Goal: Transaction & Acquisition: Purchase product/service

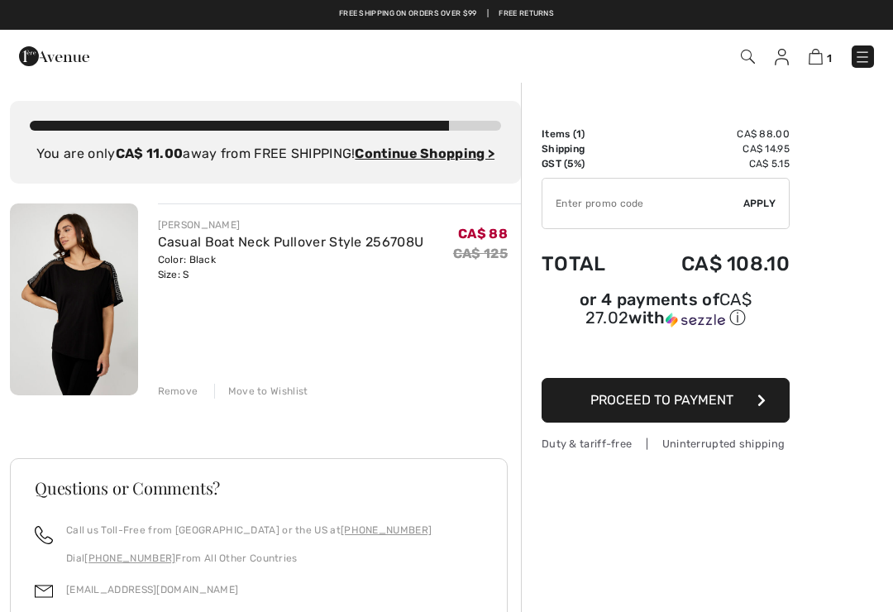
click at [777, 63] on img at bounding box center [782, 57] width 14 height 17
click at [777, 61] on img at bounding box center [782, 57] width 14 height 17
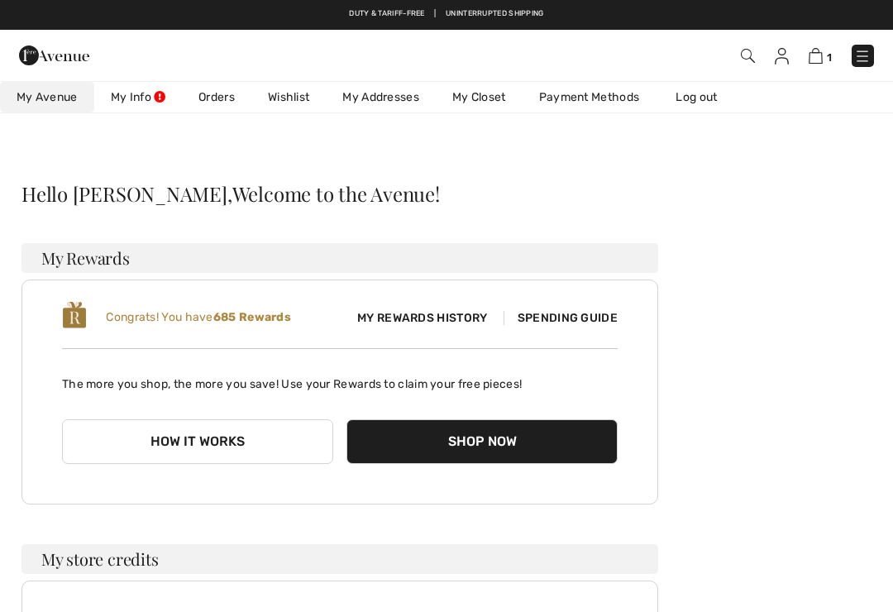
click at [289, 107] on link "Wishlist" at bounding box center [288, 97] width 74 height 31
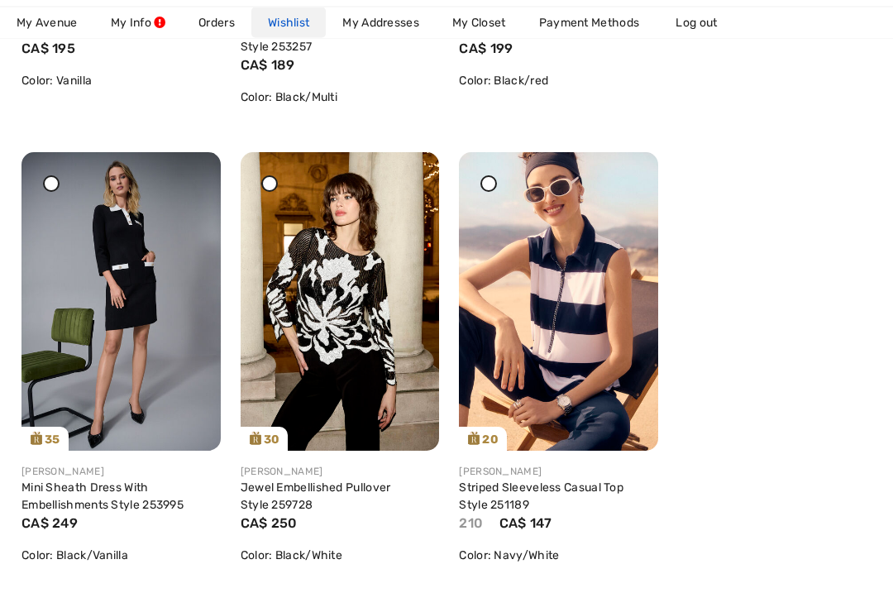
scroll to position [1190, 0]
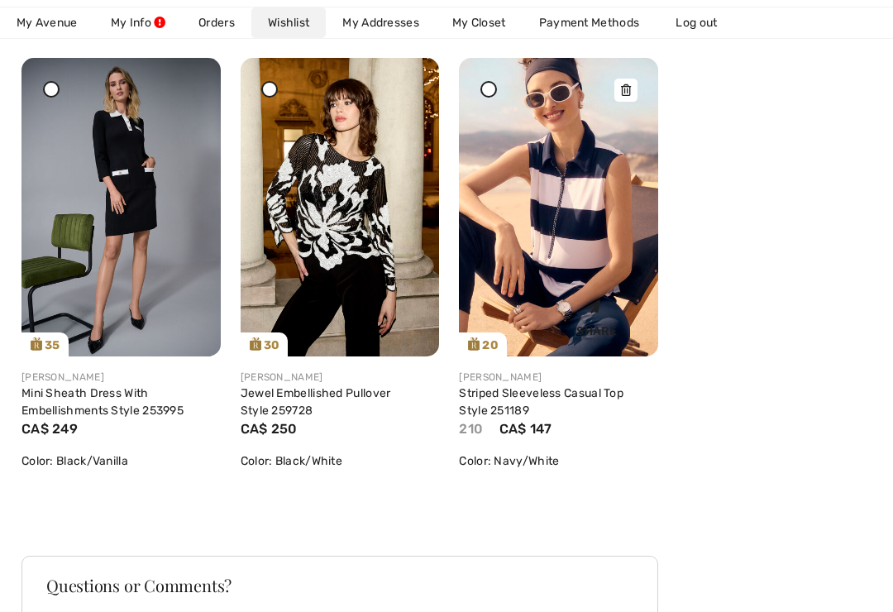
click at [598, 250] on img at bounding box center [558, 207] width 199 height 298
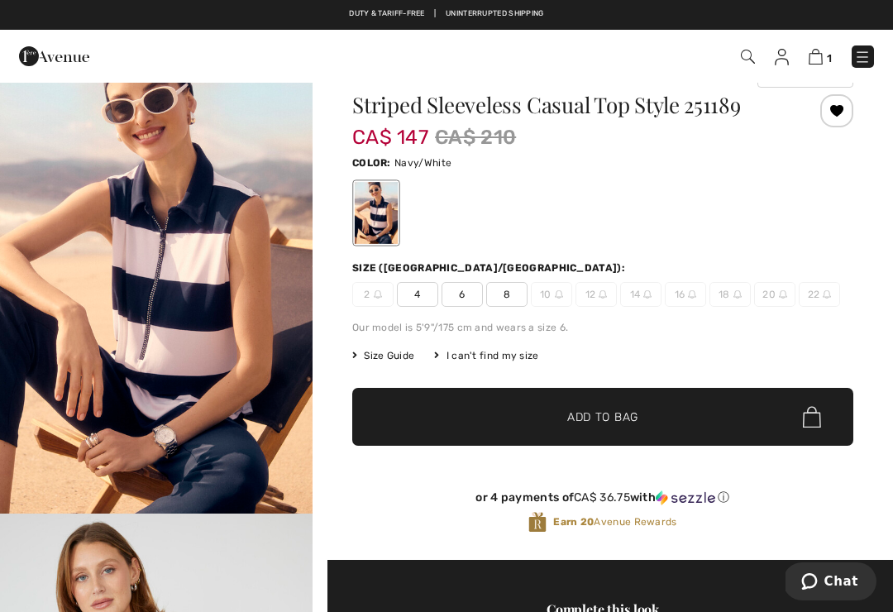
click at [422, 296] on span "4" at bounding box center [417, 294] width 41 height 25
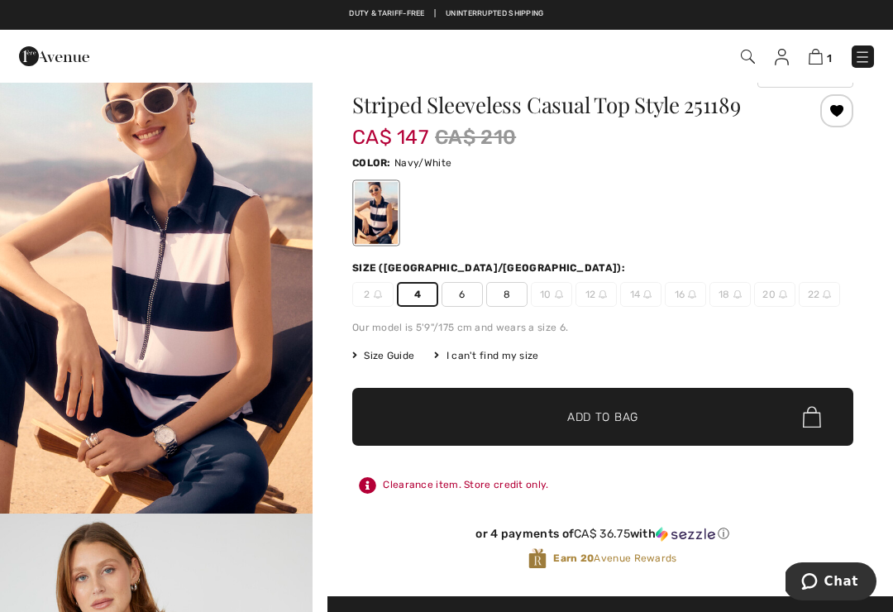
click at [627, 418] on span "Add to Bag" at bounding box center [602, 416] width 71 height 17
click at [776, 63] on img at bounding box center [780, 57] width 14 height 17
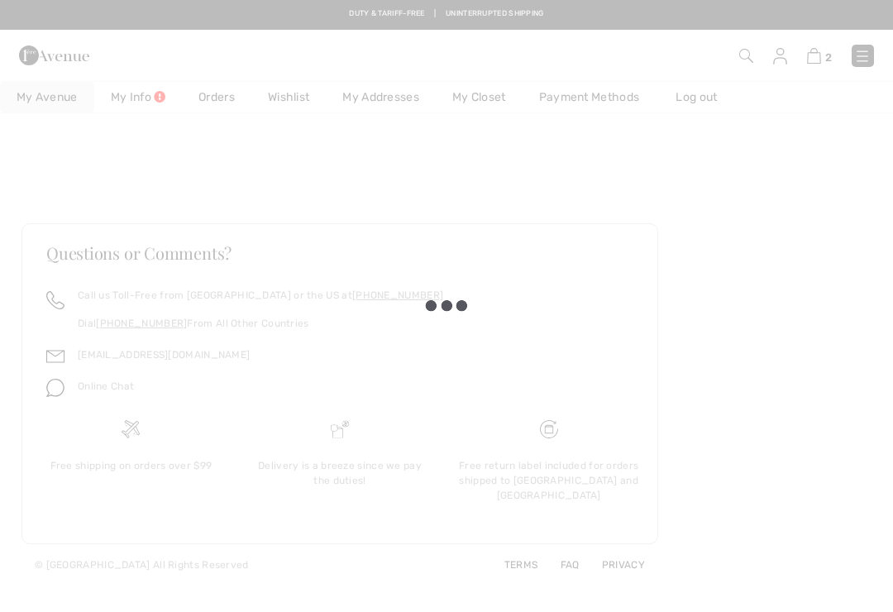
checkbox input "true"
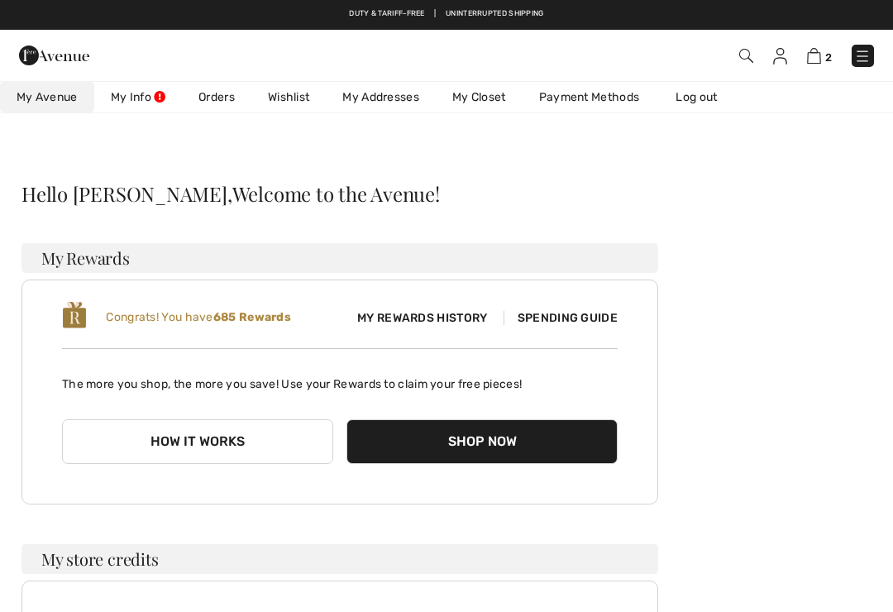
click at [289, 103] on link "Wishlist" at bounding box center [288, 97] width 74 height 31
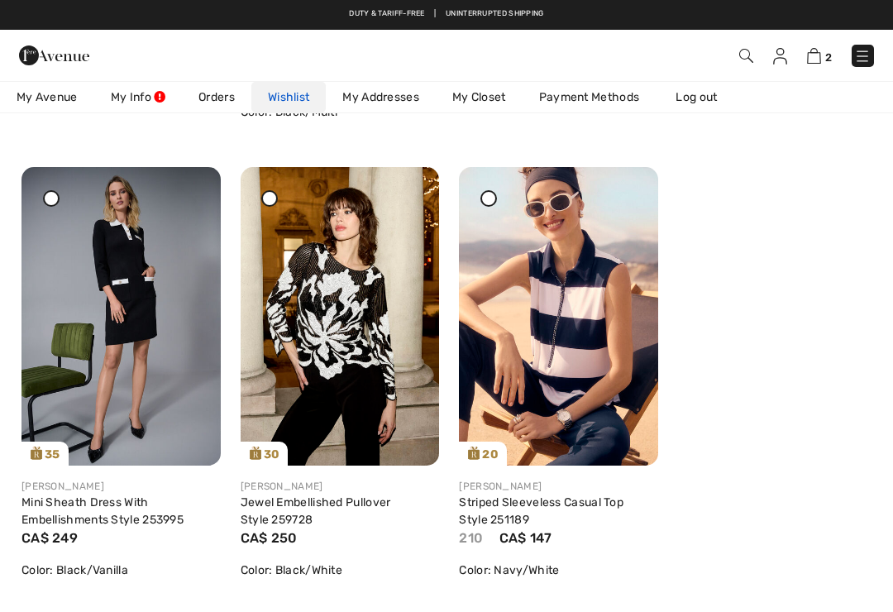
scroll to position [1087, 0]
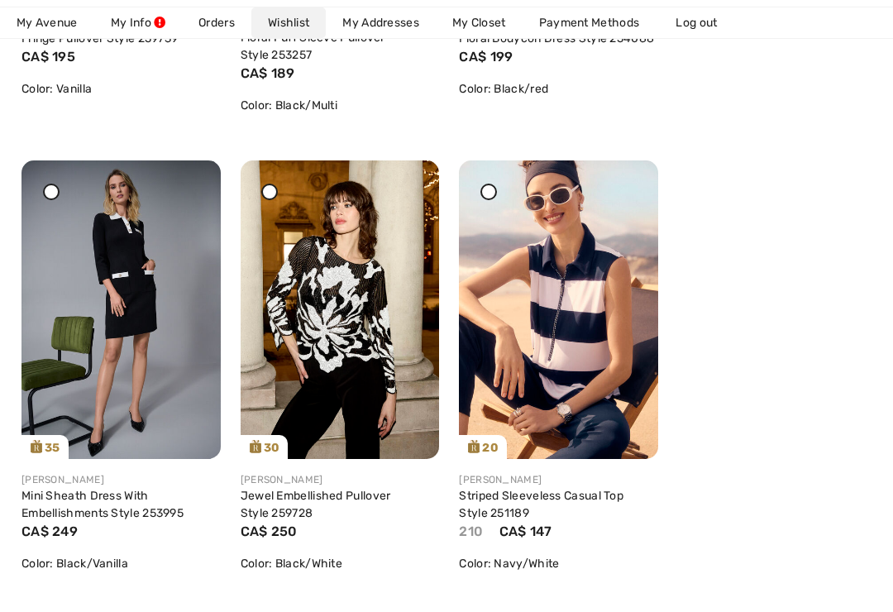
click at [495, 197] on div at bounding box center [488, 192] width 17 height 17
click at [631, 207] on img at bounding box center [558, 309] width 199 height 298
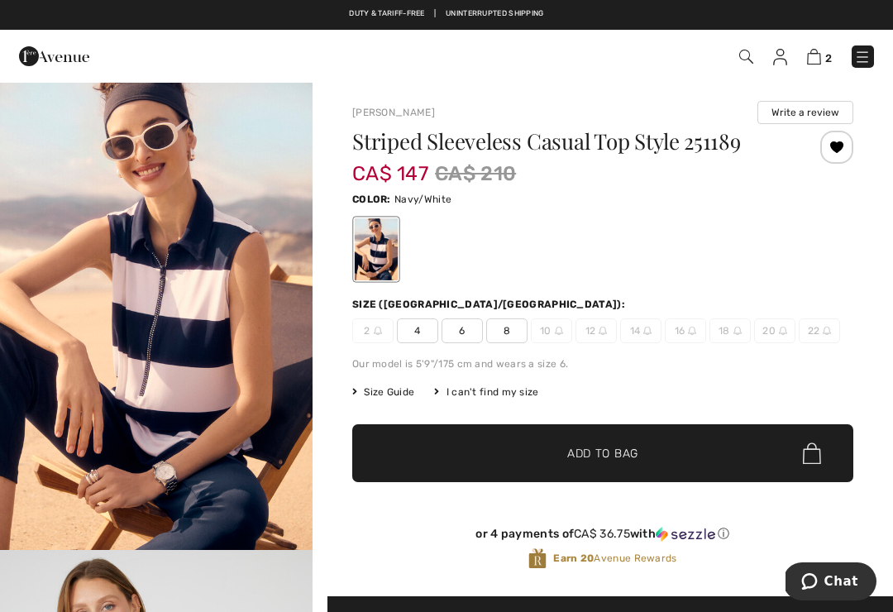
click at [780, 64] on img at bounding box center [780, 57] width 14 height 17
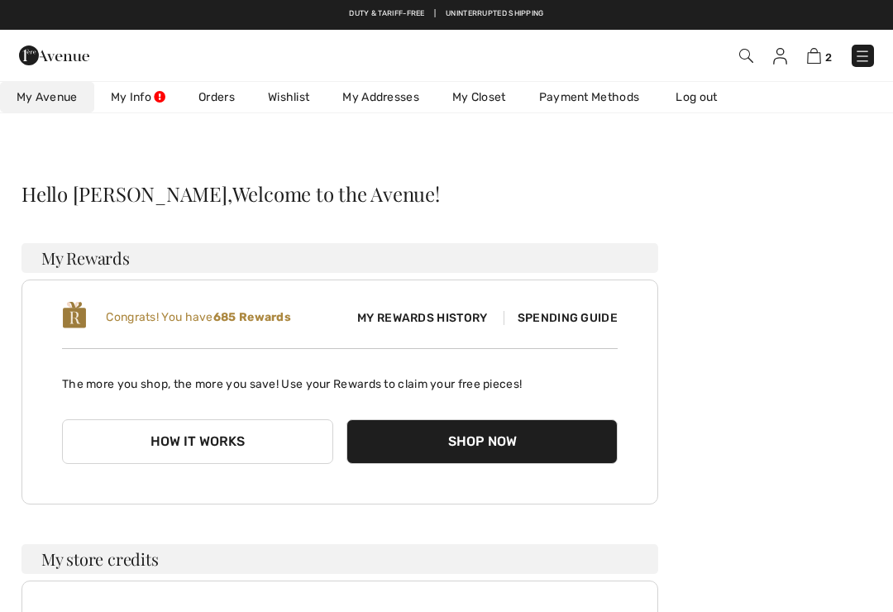
click at [292, 107] on link "Wishlist" at bounding box center [288, 97] width 74 height 31
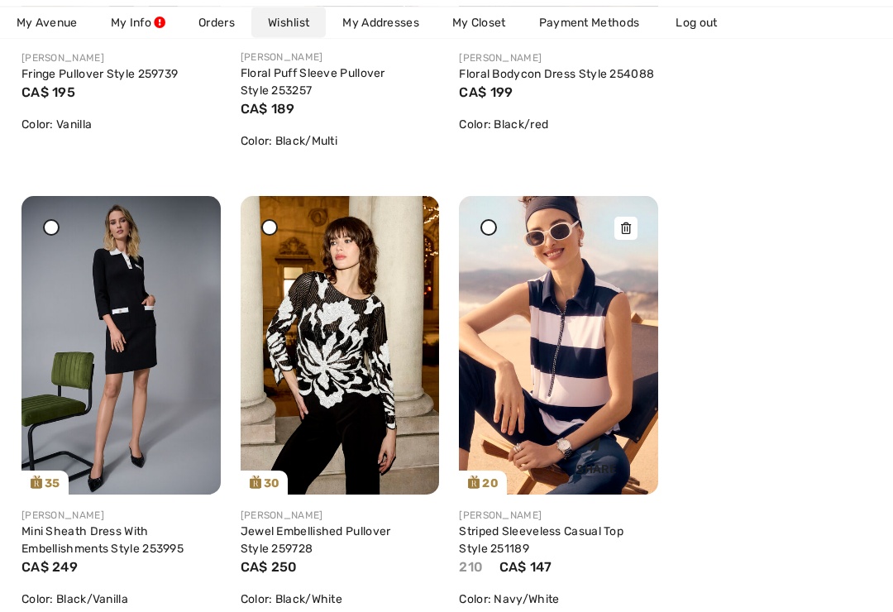
scroll to position [1052, 0]
click at [493, 235] on span at bounding box center [488, 227] width 21 height 21
click at [637, 237] on img at bounding box center [558, 345] width 199 height 298
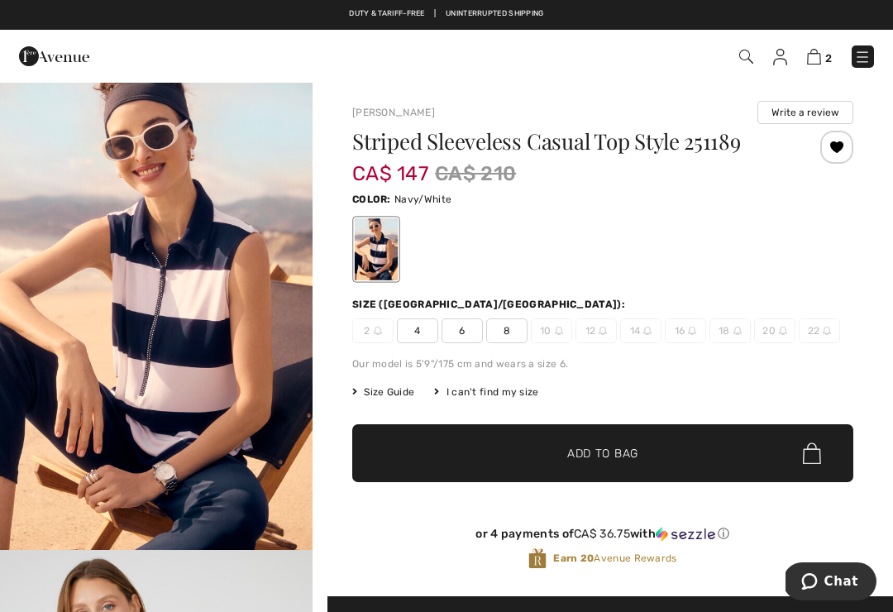
click at [785, 61] on img at bounding box center [780, 57] width 14 height 17
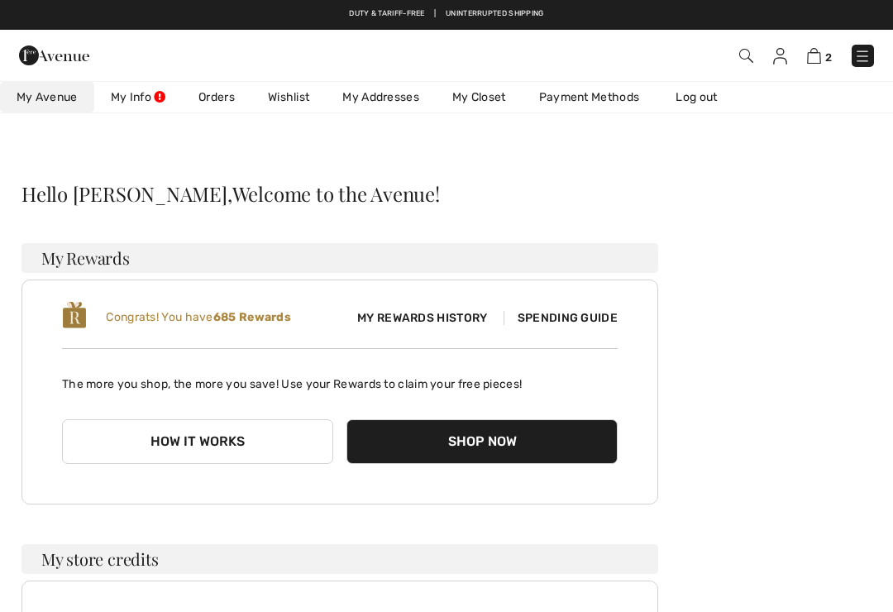
click at [296, 102] on link "Wishlist" at bounding box center [288, 97] width 74 height 31
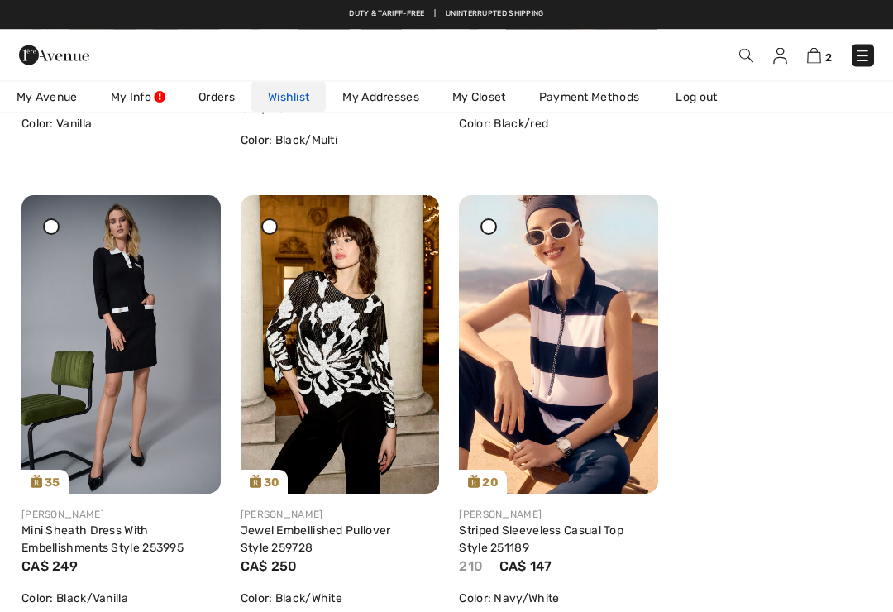
scroll to position [1050, 0]
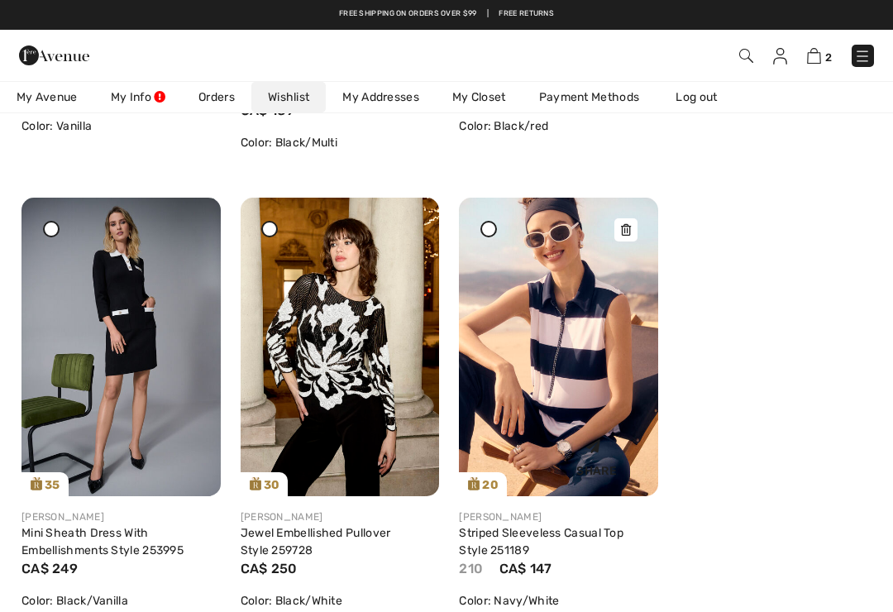
click at [634, 236] on div at bounding box center [625, 229] width 23 height 23
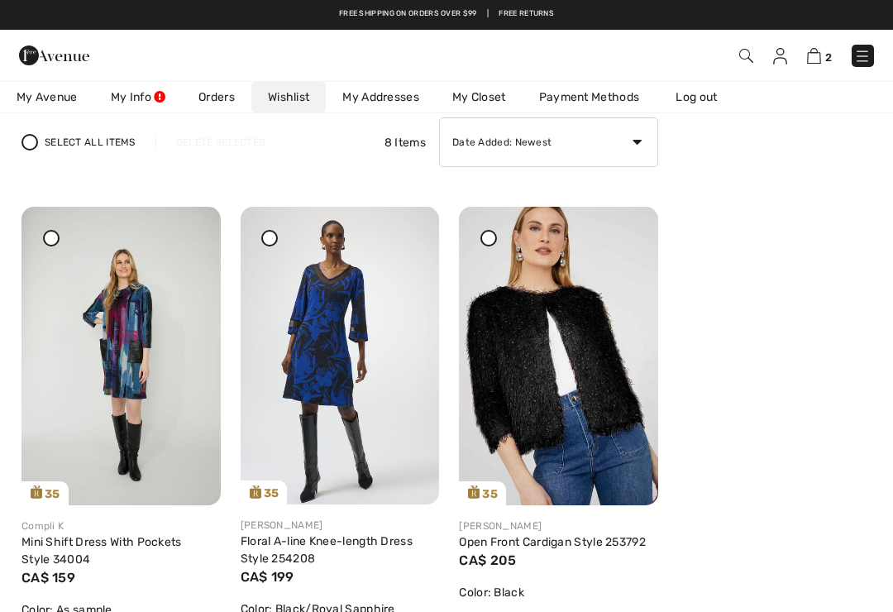
scroll to position [98, 0]
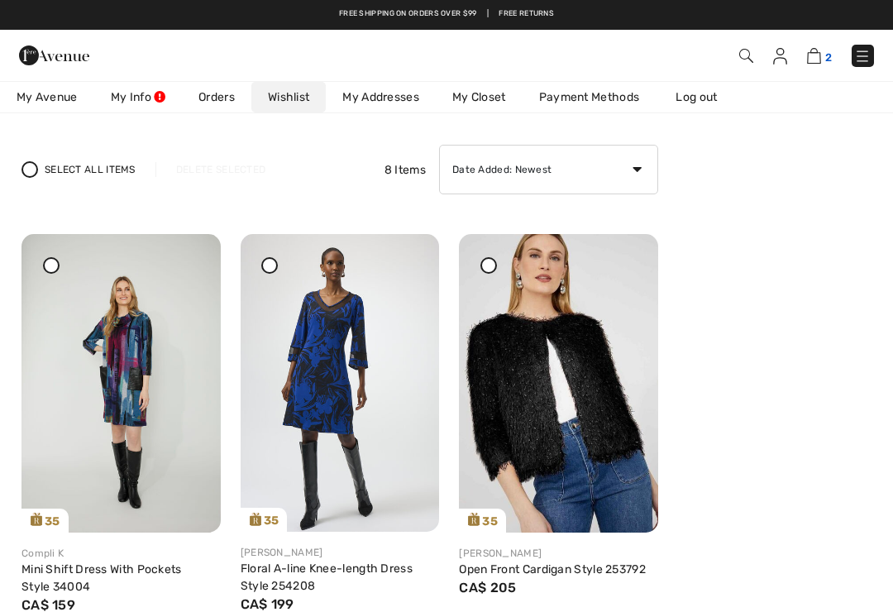
click at [813, 60] on img at bounding box center [814, 56] width 14 height 16
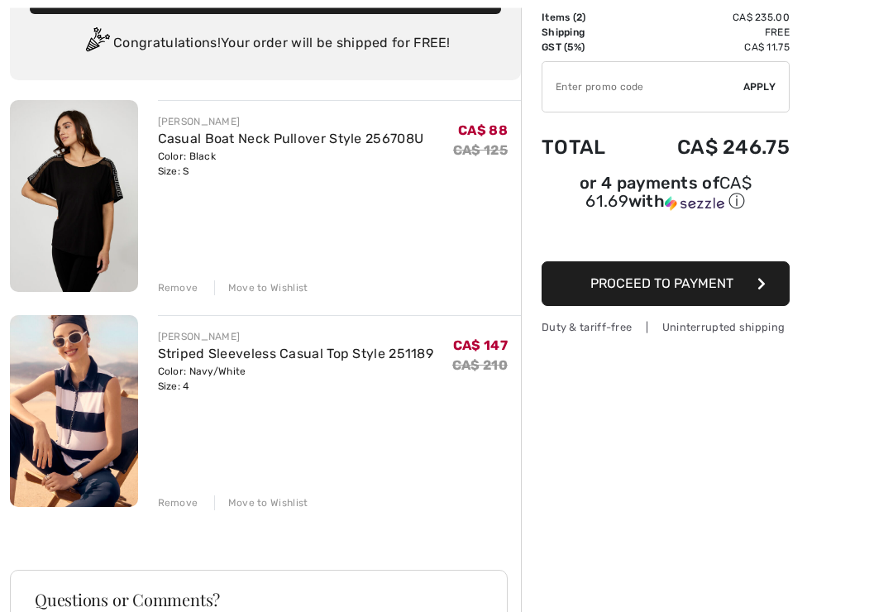
scroll to position [117, 0]
click at [757, 298] on button "Proceed to Payment" at bounding box center [665, 283] width 248 height 45
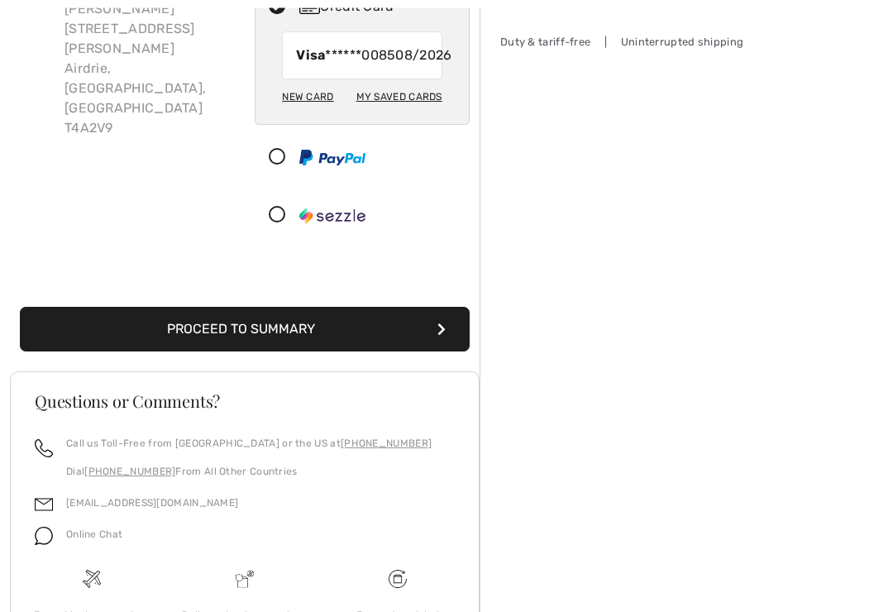
scroll to position [207, 0]
click at [366, 351] on button "Proceed to Summary" at bounding box center [245, 329] width 450 height 45
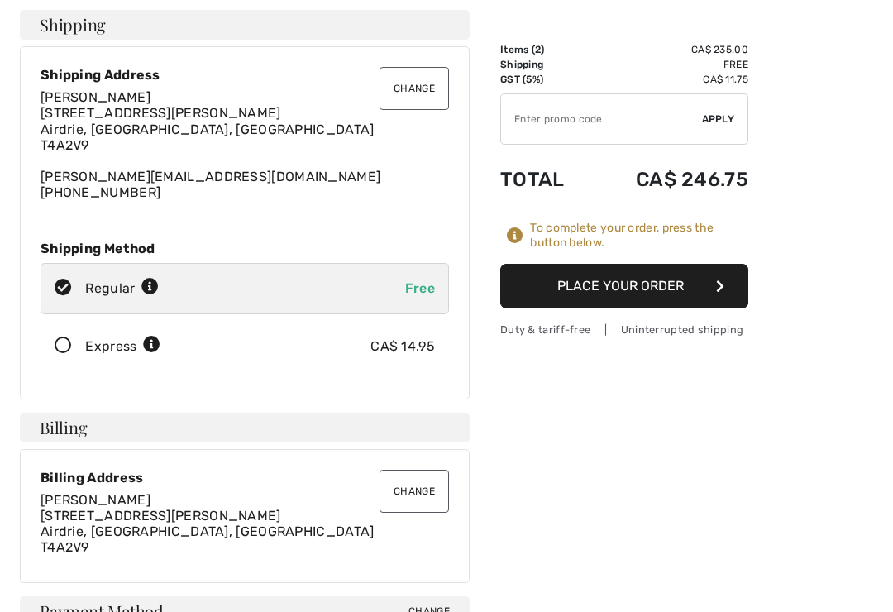
scroll to position [85, 0]
click at [70, 351] on icon at bounding box center [63, 344] width 44 height 17
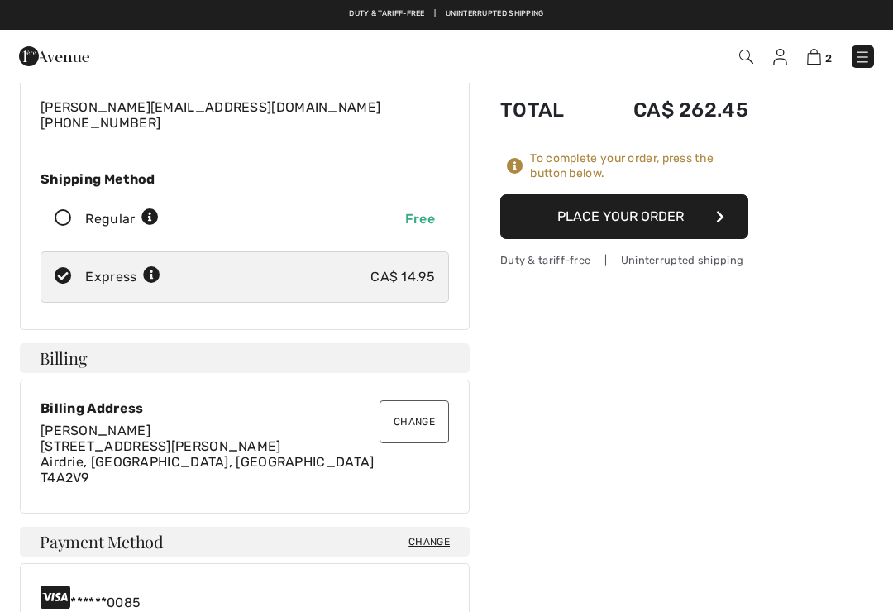
scroll to position [136, 0]
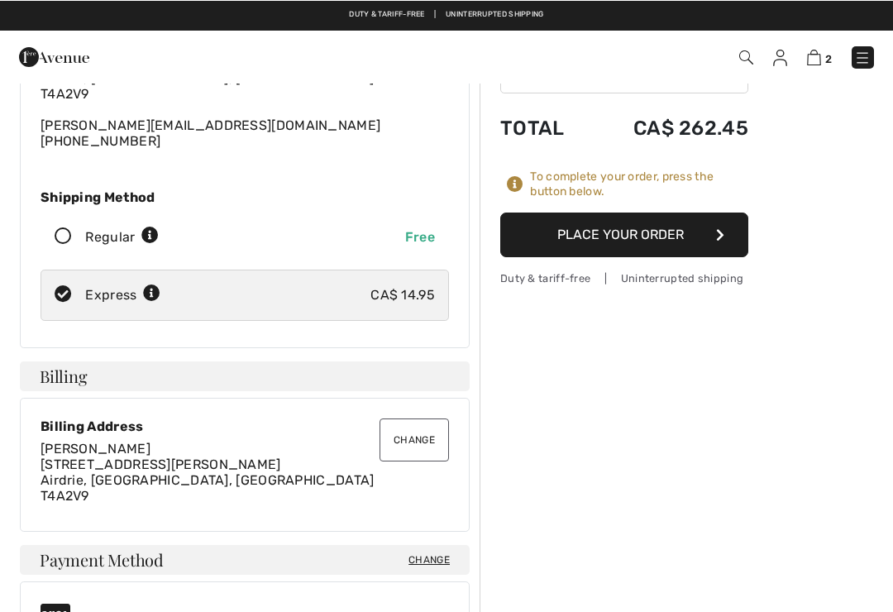
click at [657, 243] on button "Place Your Order" at bounding box center [624, 234] width 248 height 45
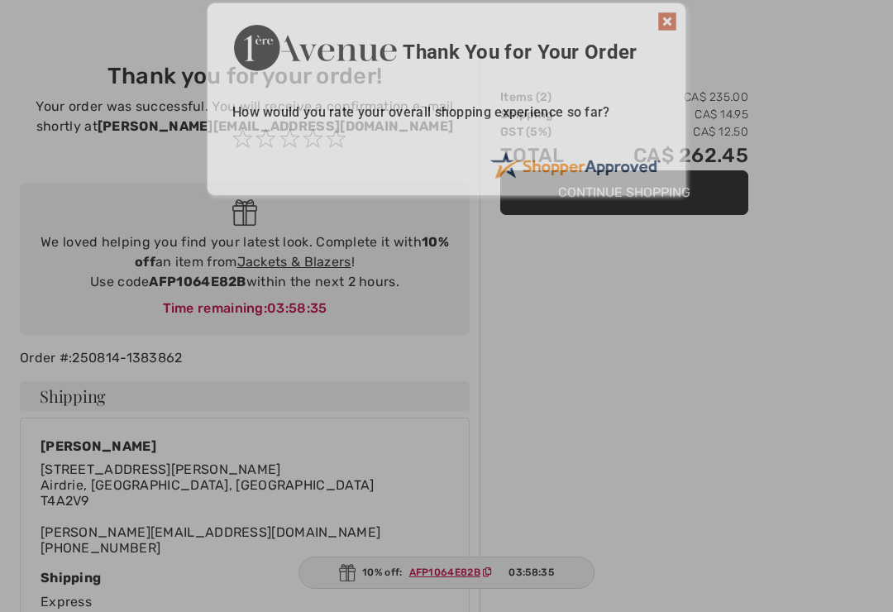
scroll to position [39, 0]
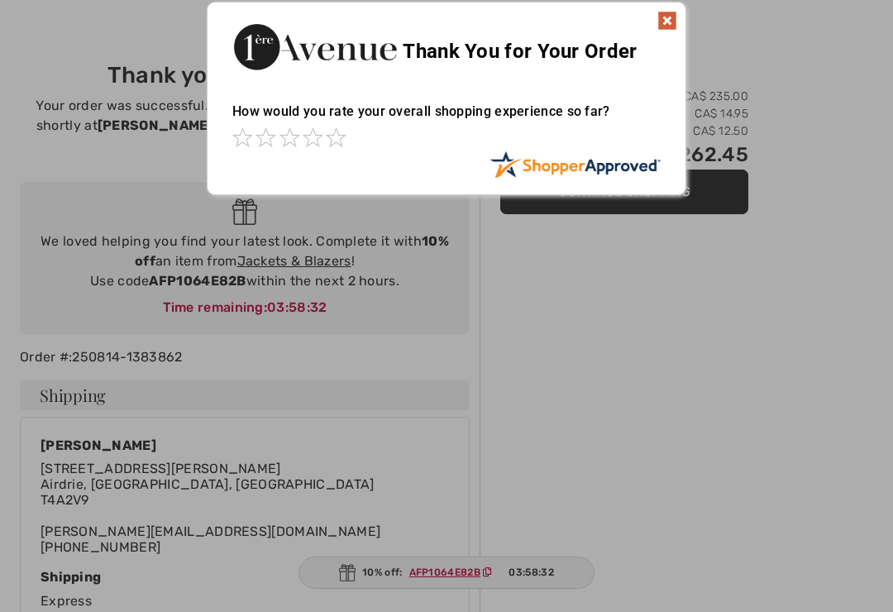
click at [665, 24] on img at bounding box center [667, 21] width 20 height 20
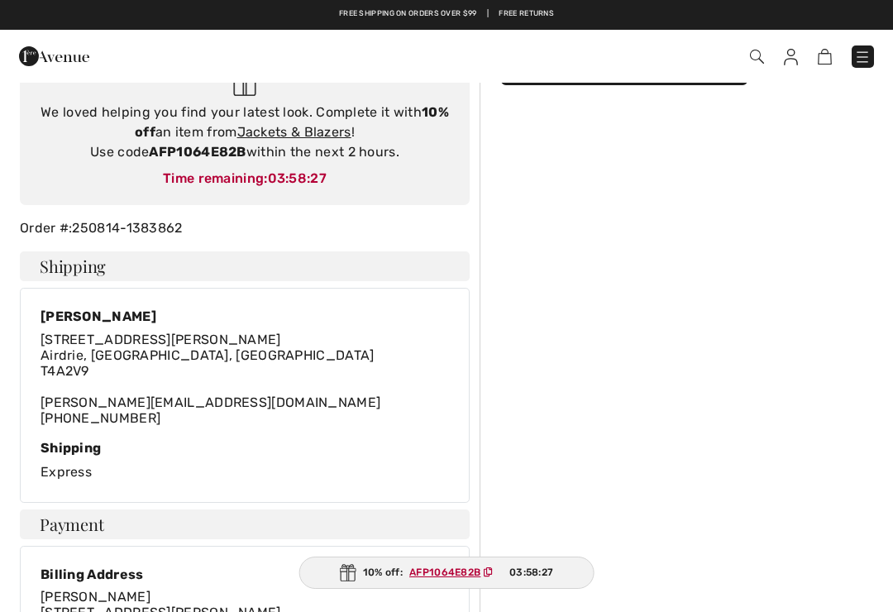
scroll to position [0, 0]
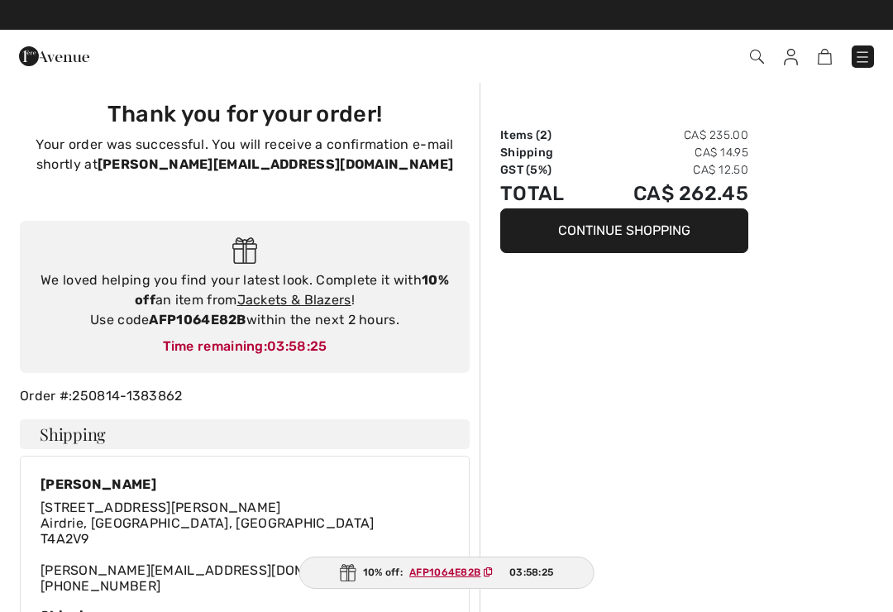
click at [788, 60] on img at bounding box center [791, 57] width 14 height 17
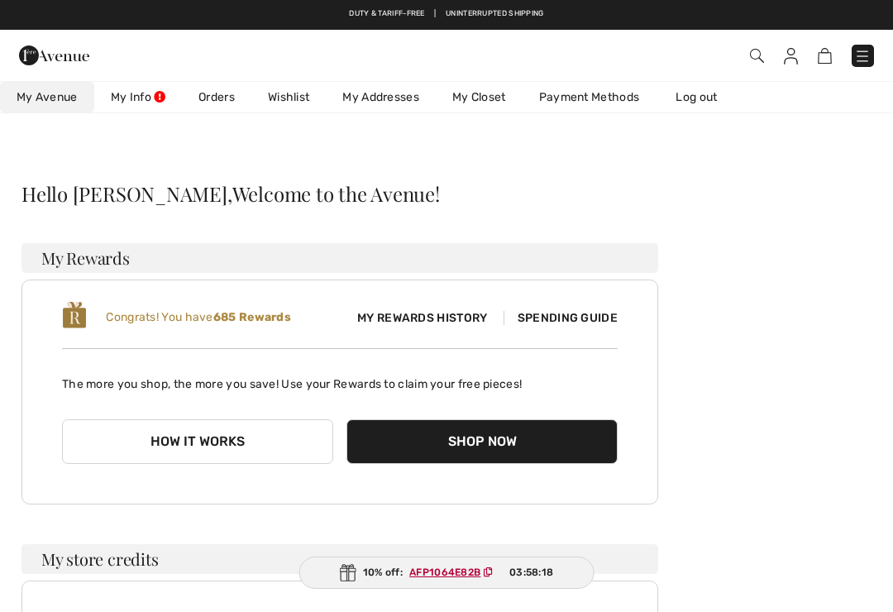
click at [229, 103] on link "Orders" at bounding box center [216, 97] width 69 height 31
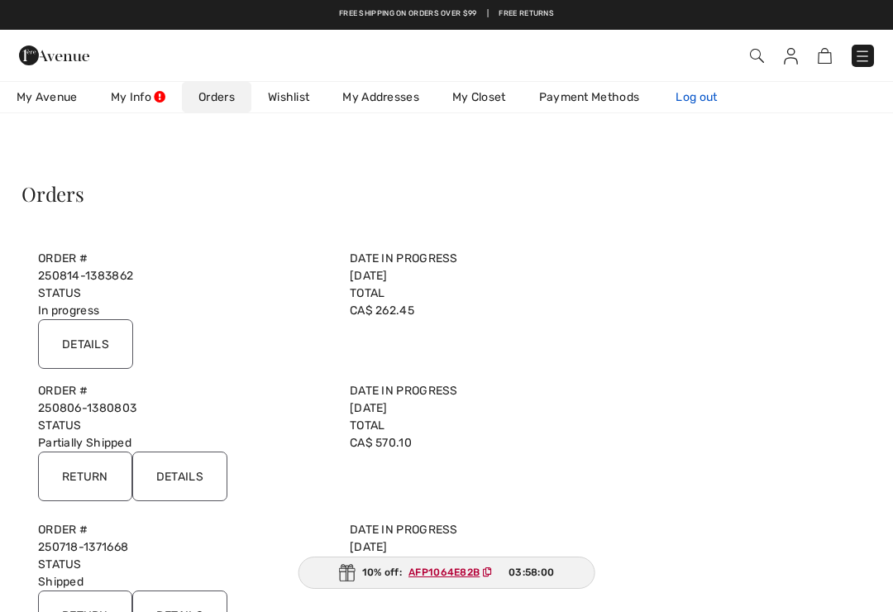
click at [705, 101] on link "Log out" at bounding box center [704, 97] width 91 height 31
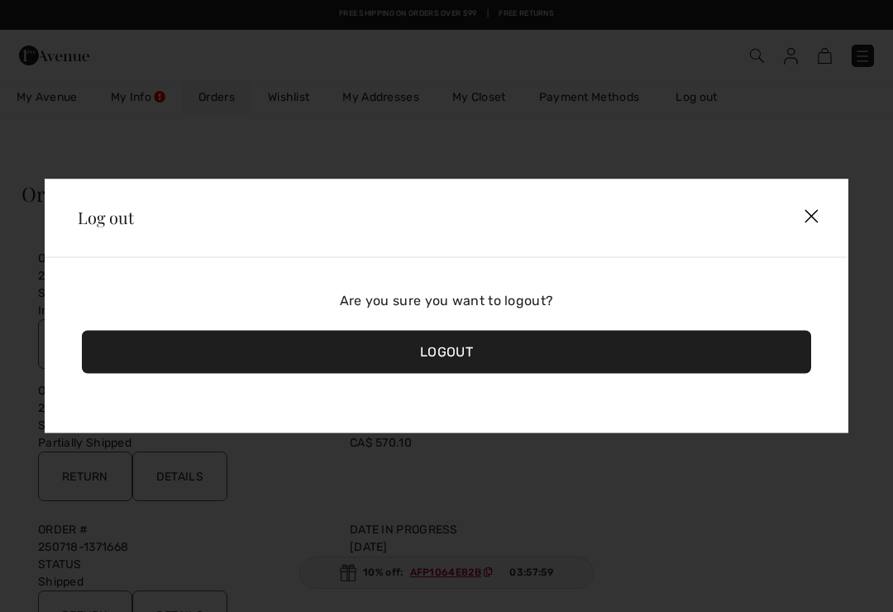
click at [454, 358] on div "Logout" at bounding box center [446, 352] width 729 height 43
